Goal: Information Seeking & Learning: Learn about a topic

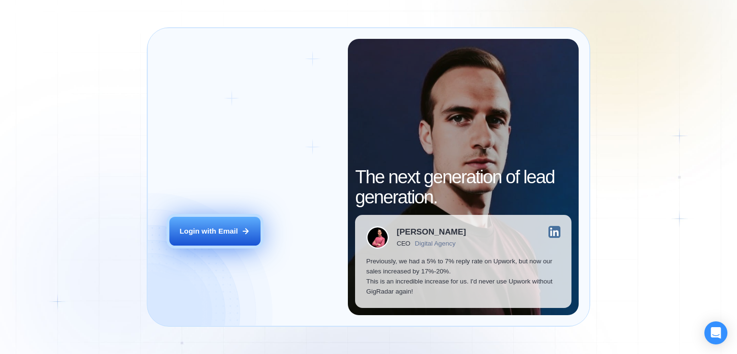
click at [230, 229] on div "Login with Email" at bounding box center [208, 231] width 59 height 10
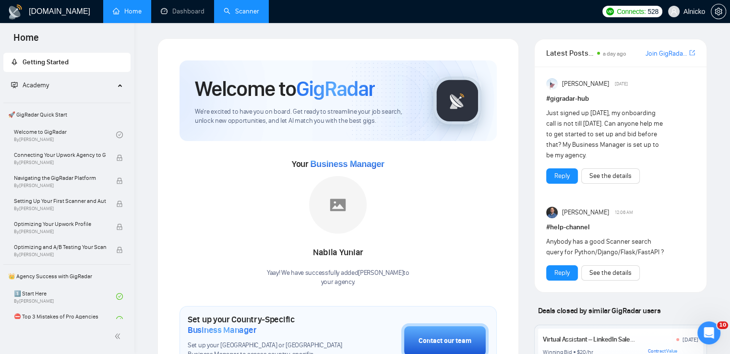
click at [232, 7] on link "Scanner" at bounding box center [242, 11] width 36 height 8
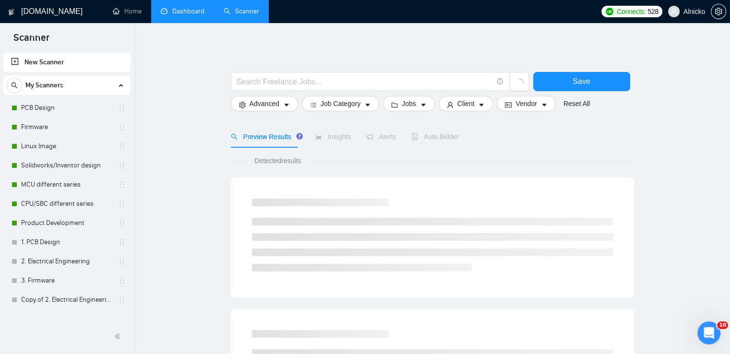
click at [190, 12] on link "Dashboard" at bounding box center [183, 11] width 44 height 8
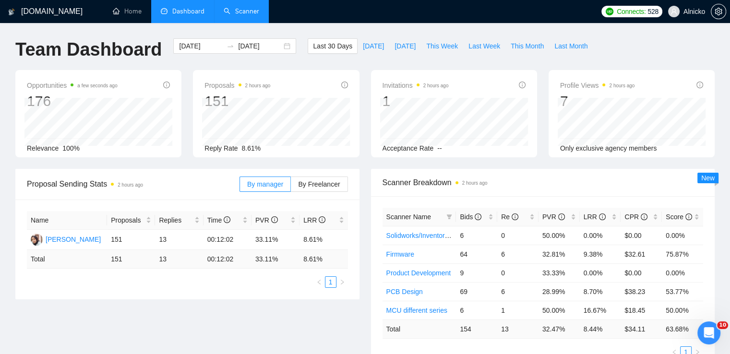
click at [392, 87] on span "Invitations 2 hours ago" at bounding box center [415, 86] width 66 height 12
click at [401, 89] on div at bounding box center [401, 89] width 0 height 0
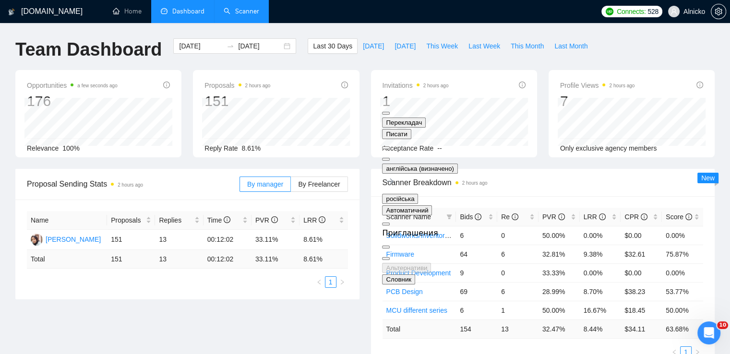
click at [478, 66] on div "Last 30 Days [DATE] [DATE] This Week Last Week This Month Last Month" at bounding box center [450, 54] width 297 height 32
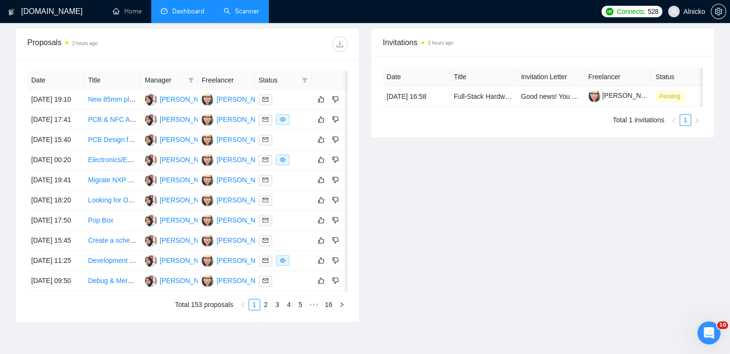
scroll to position [336, 0]
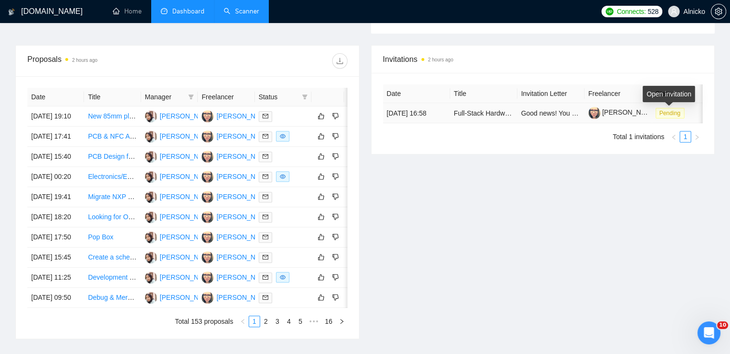
click at [673, 110] on span "Pending" at bounding box center [669, 113] width 29 height 11
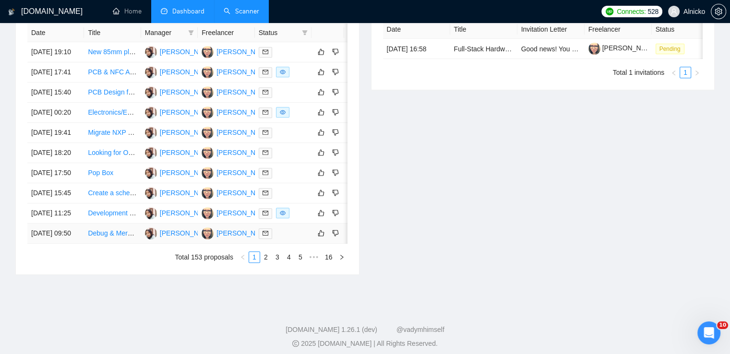
scroll to position [480, 0]
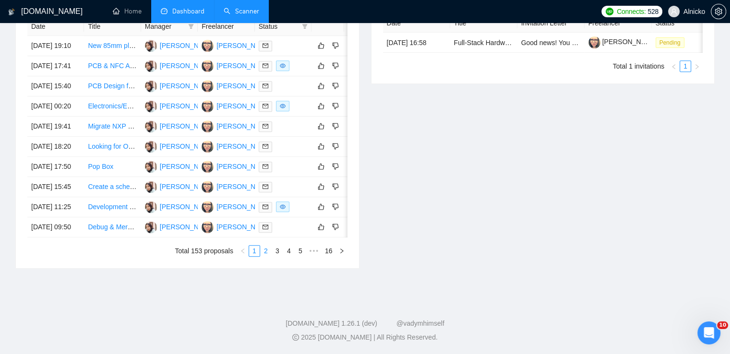
click at [265, 256] on link "2" at bounding box center [266, 251] width 11 height 11
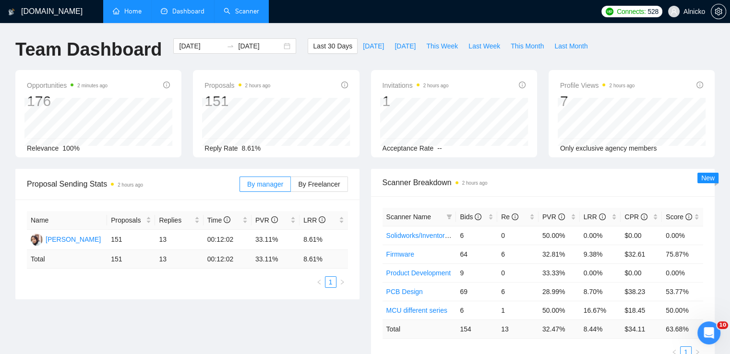
click at [125, 8] on link "Home" at bounding box center [127, 11] width 29 height 8
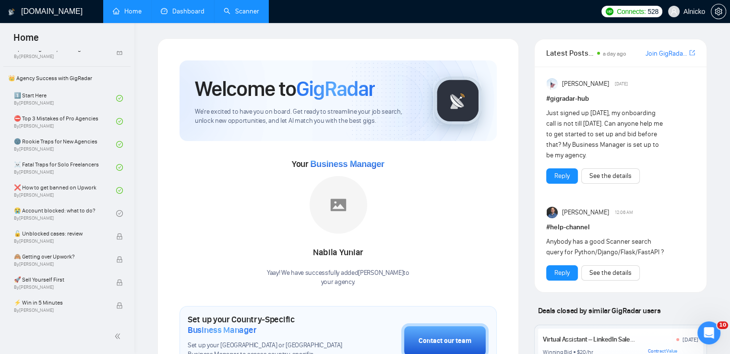
scroll to position [240, 0]
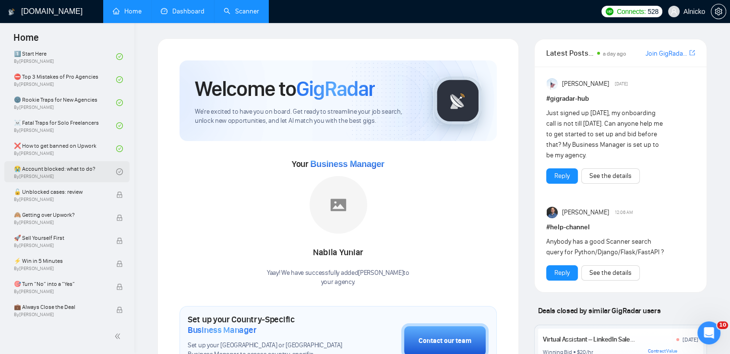
click at [81, 171] on link "😭 Account blocked: what to do? By [PERSON_NAME]" at bounding box center [65, 171] width 102 height 21
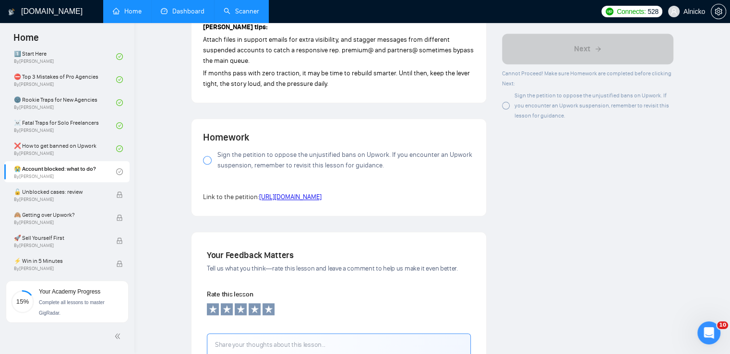
scroll to position [1056, 0]
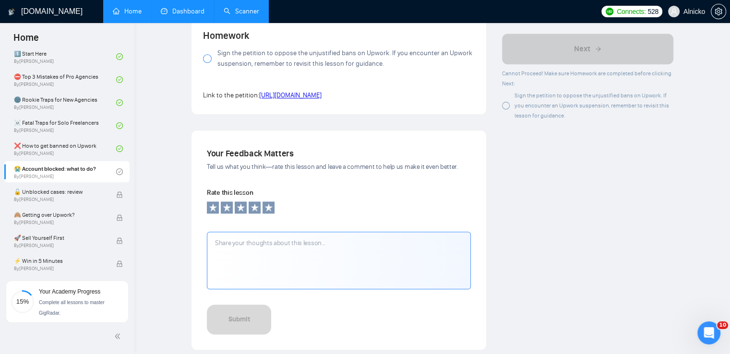
click at [208, 58] on div at bounding box center [207, 58] width 9 height 9
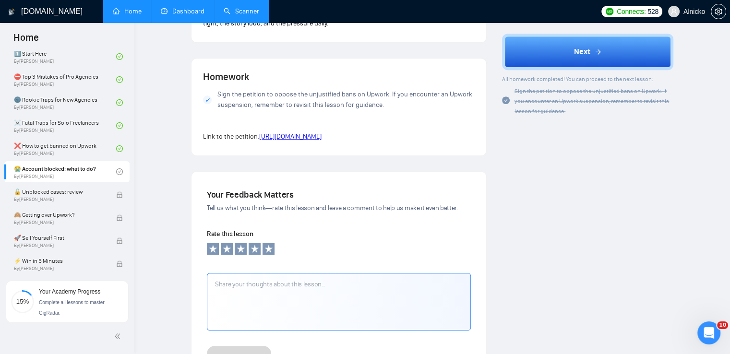
scroll to position [912, 0]
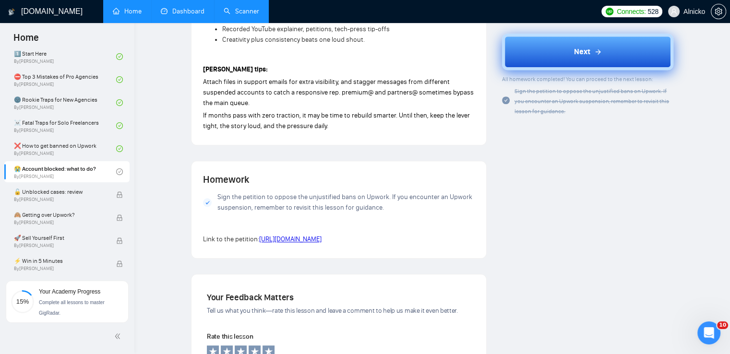
click at [625, 62] on button "Next" at bounding box center [587, 52] width 171 height 36
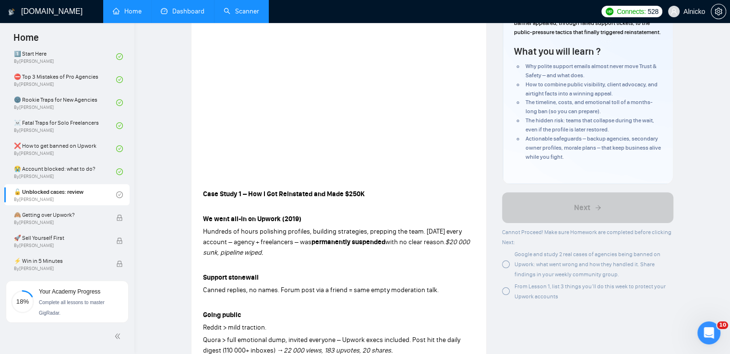
scroll to position [144, 0]
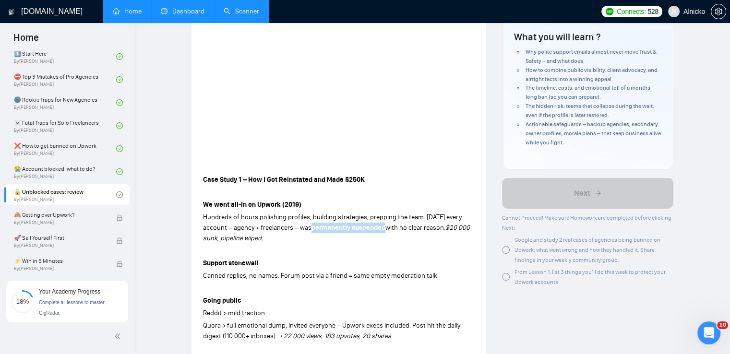
drag, startPoint x: 331, startPoint y: 217, endPoint x: 404, endPoint y: 219, distance: 72.5
click at [404, 219] on p "Hundreds of hours polishing profiles, building strategies, prepping the team. […" at bounding box center [339, 228] width 272 height 32
copy strong "permanently suspended"
click at [430, 246] on p at bounding box center [339, 251] width 272 height 11
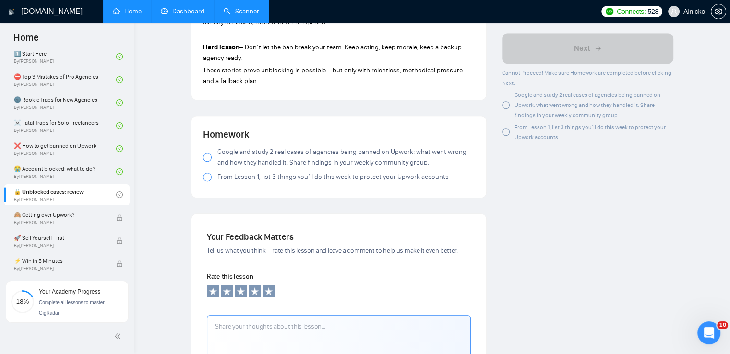
scroll to position [864, 0]
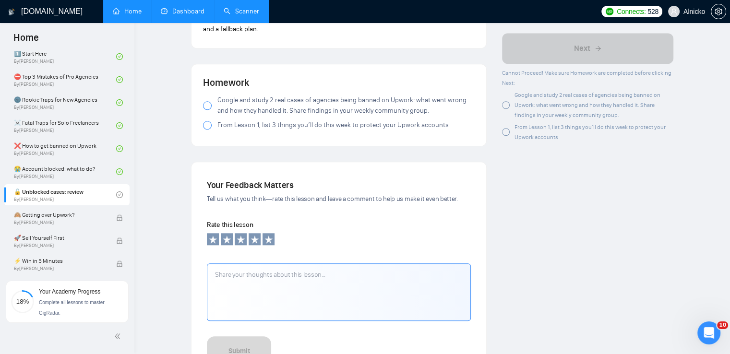
click at [207, 101] on div at bounding box center [207, 105] width 9 height 9
click at [208, 121] on div at bounding box center [207, 125] width 9 height 9
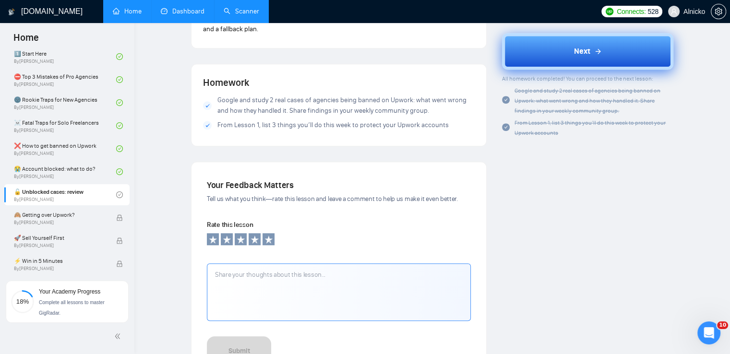
click at [596, 38] on button "Next" at bounding box center [587, 52] width 171 height 36
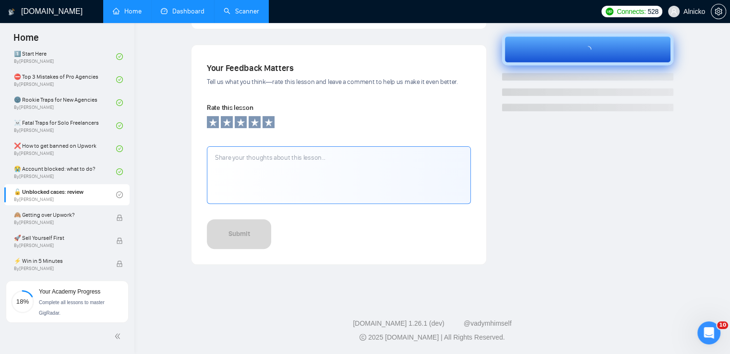
scroll to position [299, 0]
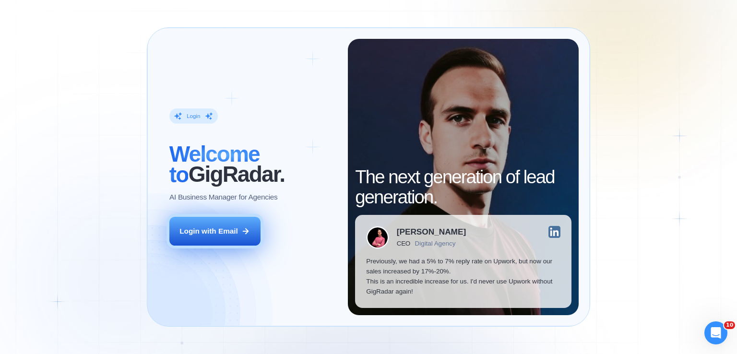
click at [225, 241] on button "Login with Email" at bounding box center [214, 231] width 91 height 29
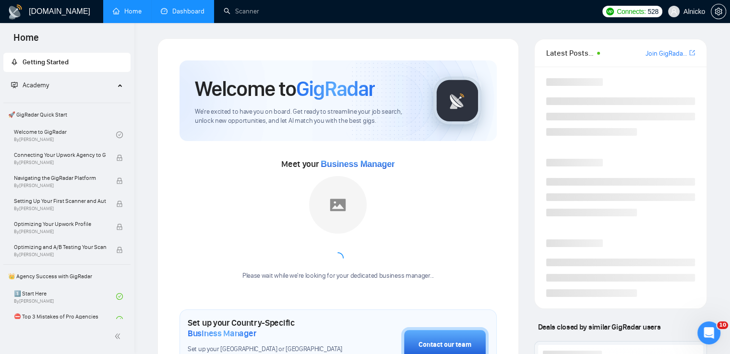
click at [202, 12] on link "Dashboard" at bounding box center [183, 11] width 44 height 8
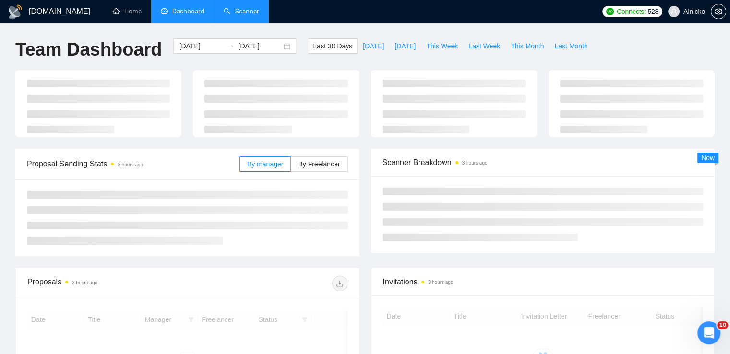
click at [238, 8] on link "Scanner" at bounding box center [242, 11] width 36 height 8
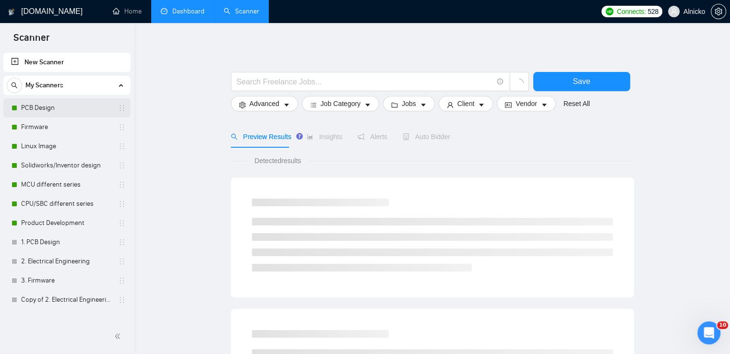
click at [54, 106] on link "PCB Design" at bounding box center [66, 107] width 91 height 19
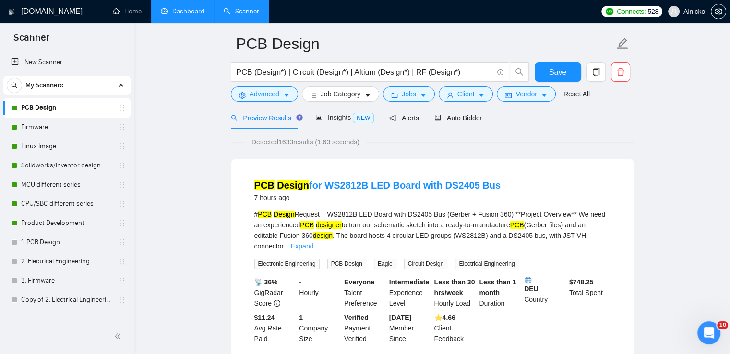
scroll to position [48, 0]
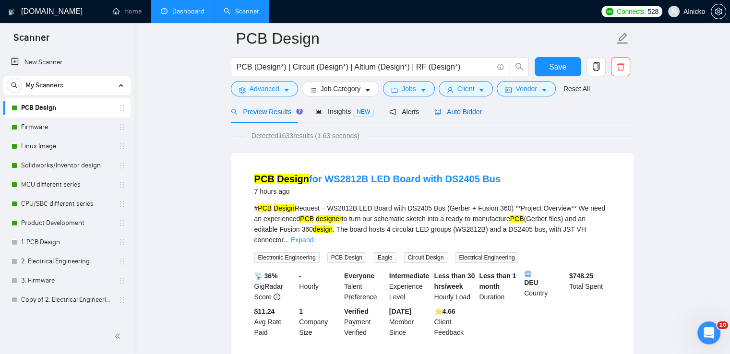
click at [459, 116] on span "Auto Bidder" at bounding box center [458, 112] width 48 height 8
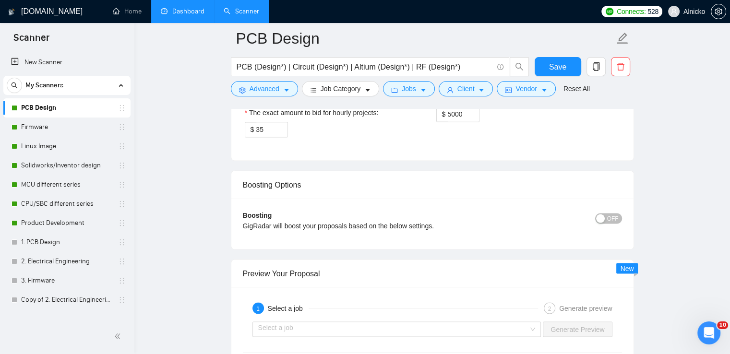
scroll to position [1727, 0]
